Goal: Find specific page/section: Find specific page/section

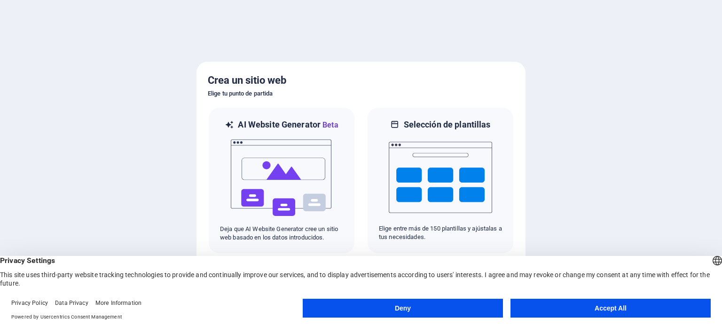
click at [668, 305] on button "Accept All" at bounding box center [610, 307] width 200 height 19
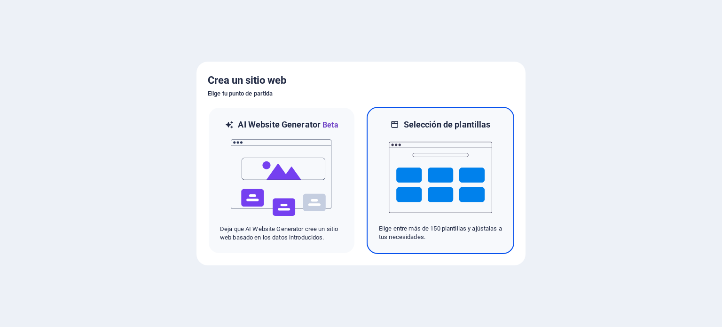
click at [479, 210] on img at bounding box center [440, 177] width 103 height 94
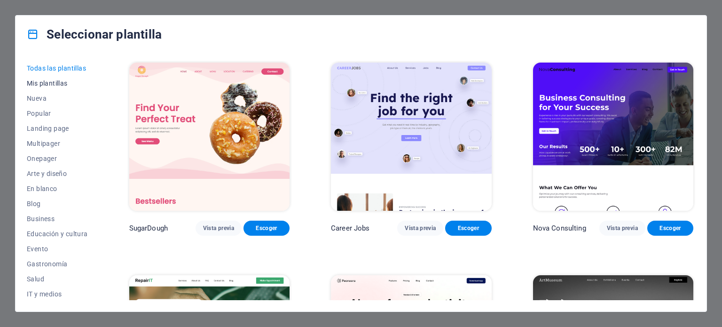
click at [42, 83] on span "Mis plantillas" at bounding box center [57, 83] width 61 height 8
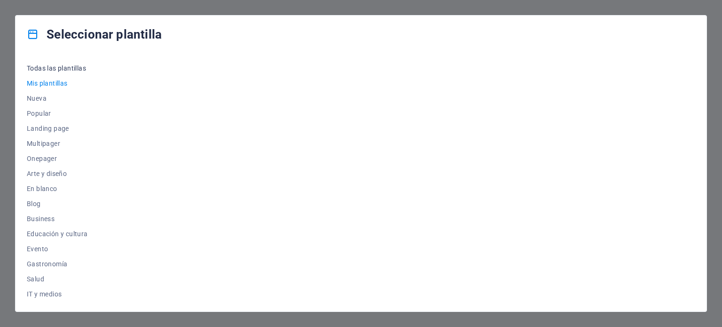
click at [36, 67] on span "Todas las plantillas" at bounding box center [57, 68] width 61 height 8
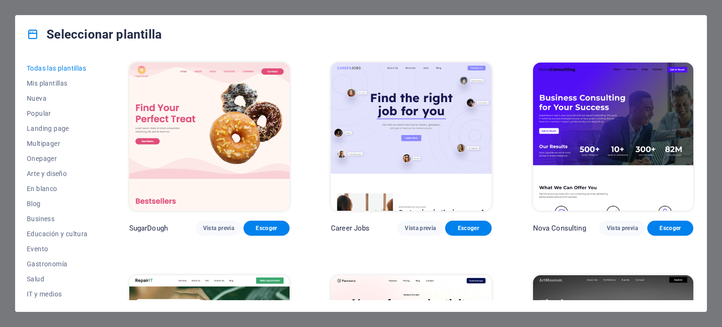
click at [712, 20] on div "Seleccionar plantilla Todas las plantillas Mis plantillas Nueva Popular Landing…" at bounding box center [361, 163] width 722 height 327
click at [7, 305] on div "Seleccionar plantilla Todas las plantillas Mis plantillas Nueva Popular Landing…" at bounding box center [361, 163] width 722 height 327
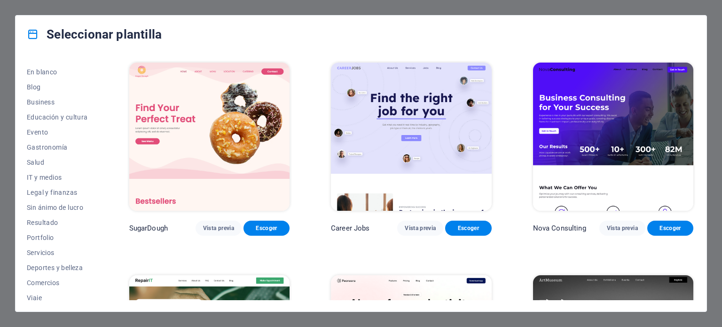
scroll to position [136, 0]
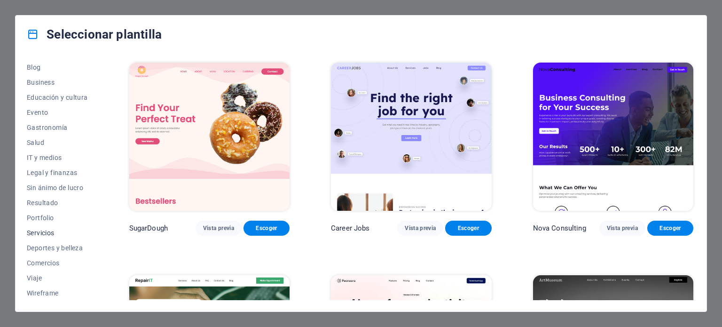
click at [34, 233] on span "Servicios" at bounding box center [57, 233] width 61 height 8
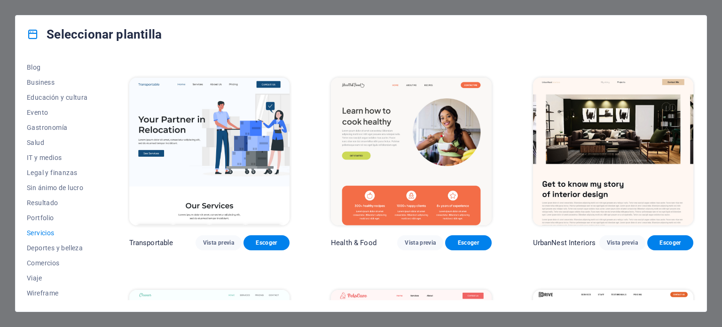
scroll to position [199, 0]
